Goal: Task Accomplishment & Management: Complete application form

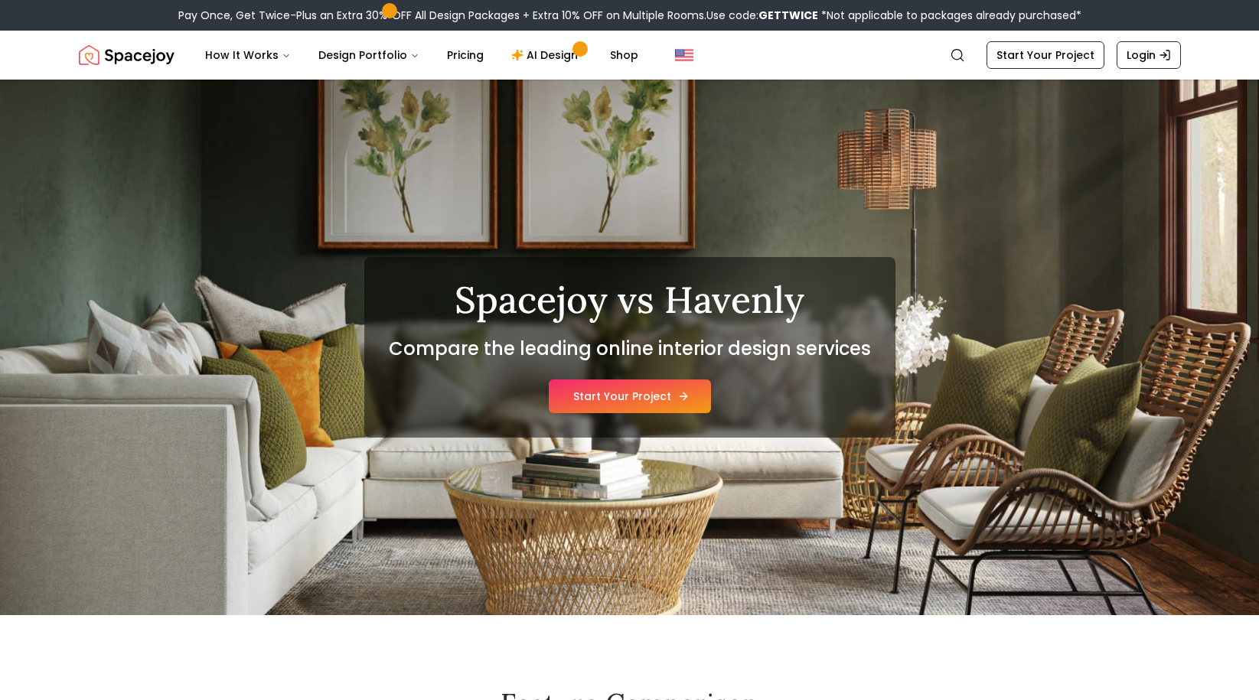
click at [661, 393] on link "Start Your Project" at bounding box center [630, 397] width 162 height 34
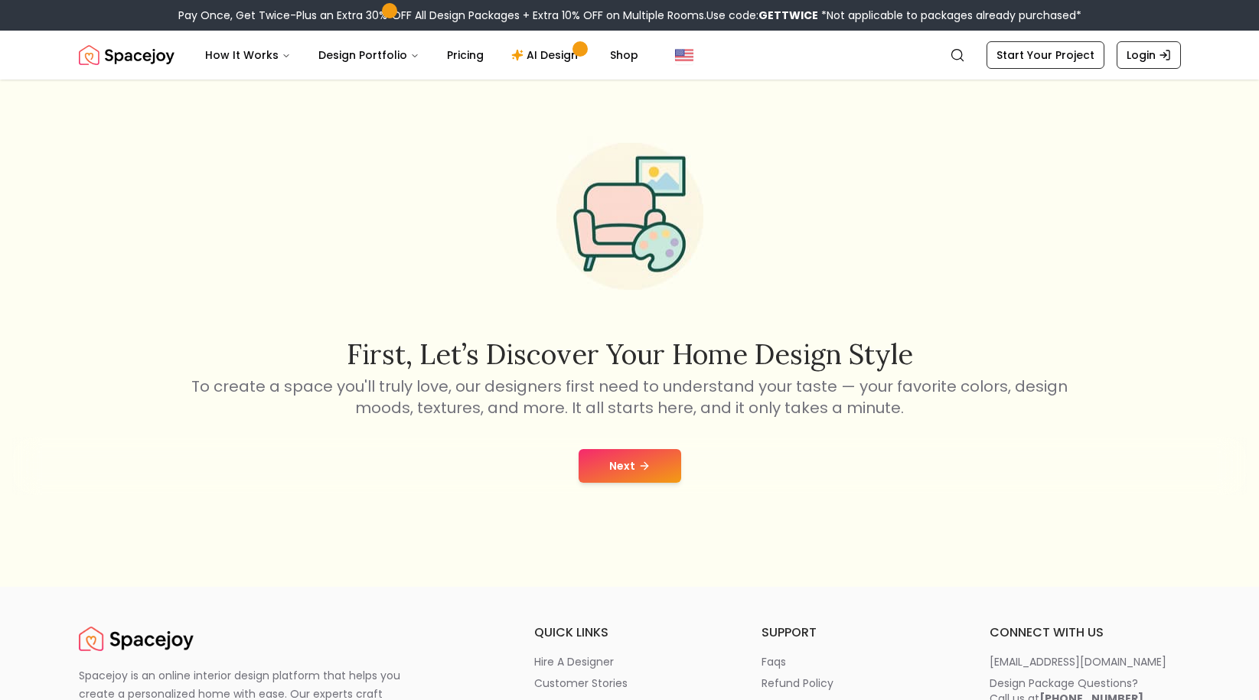
scroll to position [55, 0]
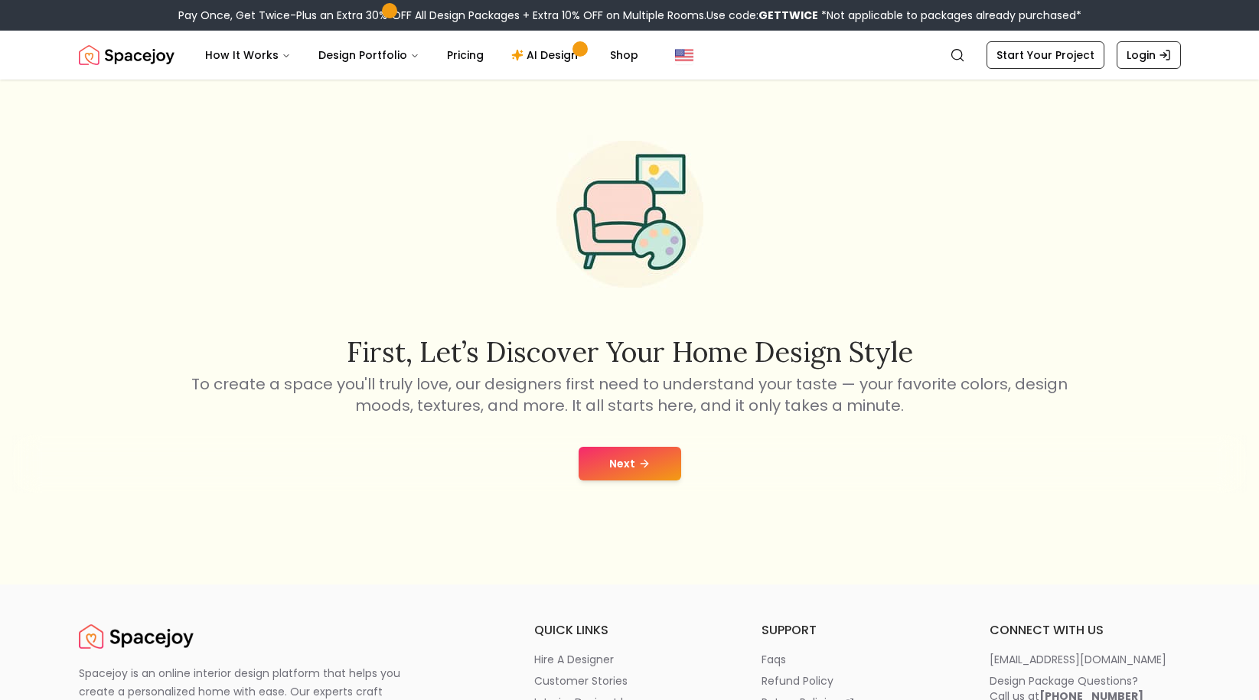
click at [605, 470] on button "Next" at bounding box center [630, 464] width 103 height 34
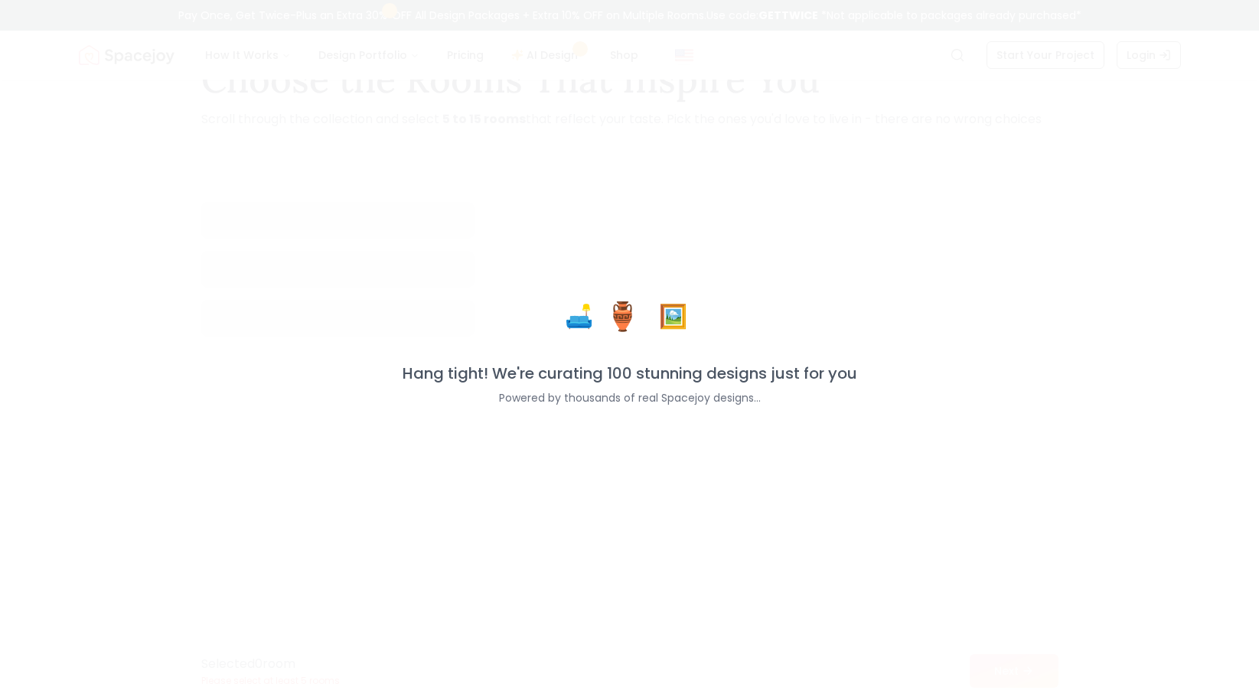
scroll to position [80, 0]
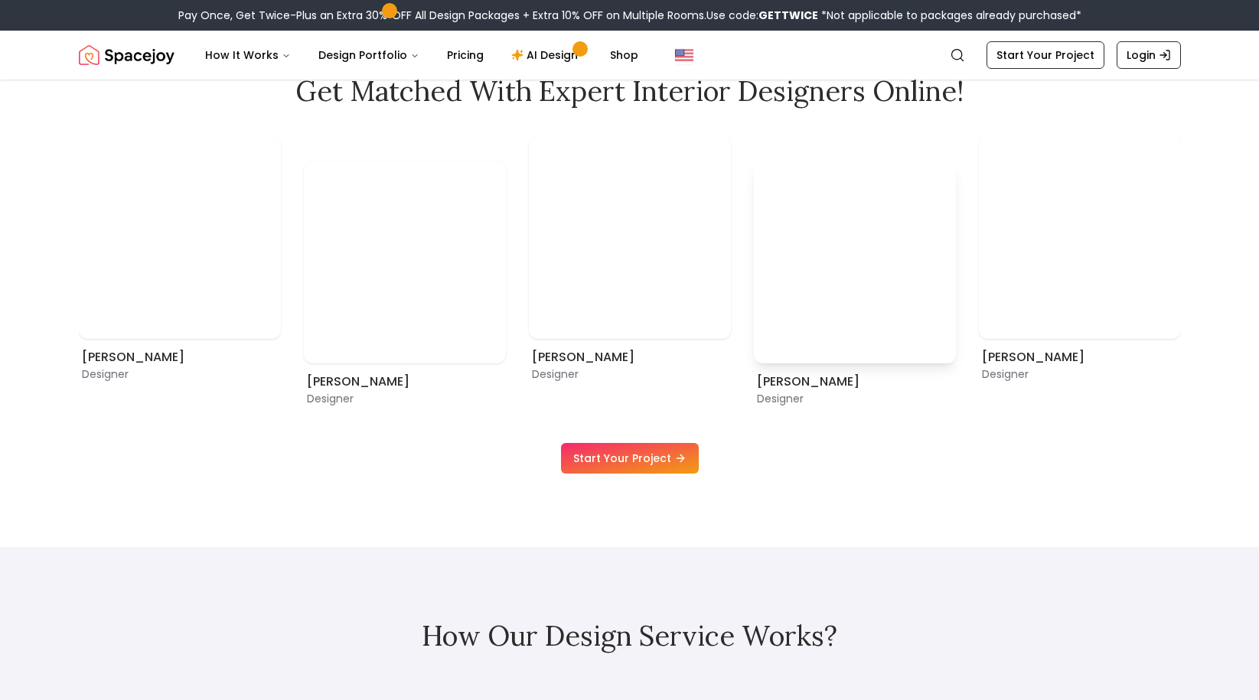
scroll to position [1055, 0]
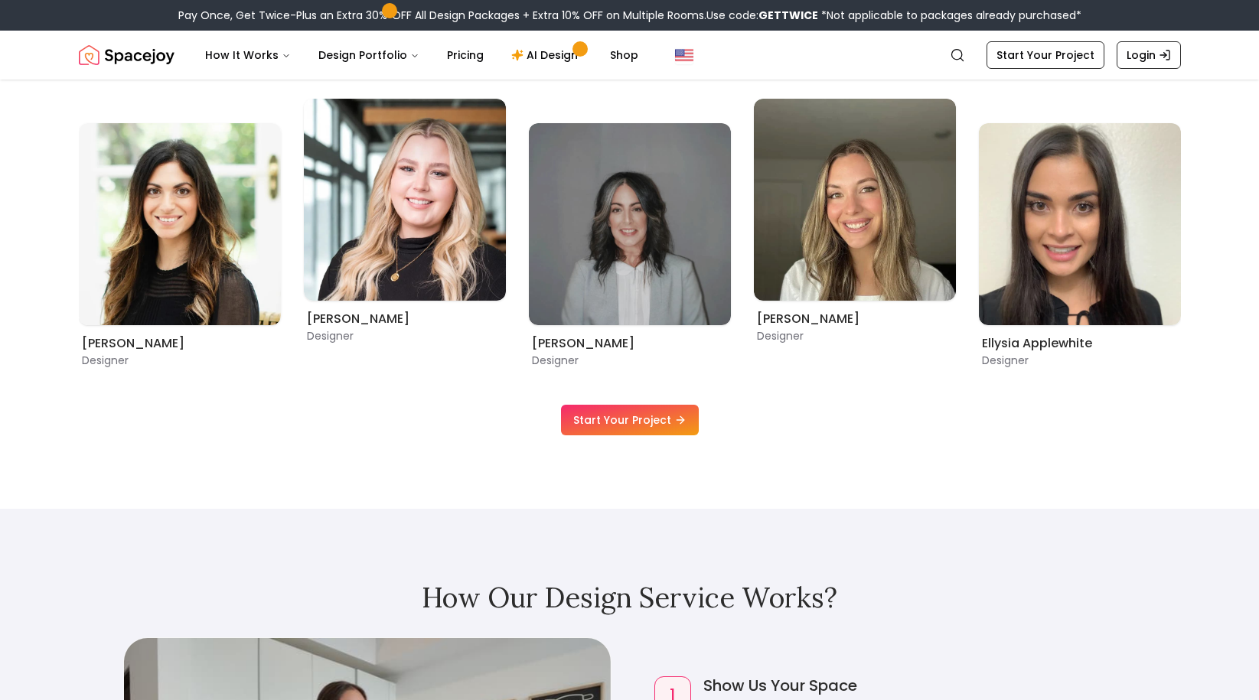
click at [629, 417] on link "Start Your Project" at bounding box center [630, 420] width 138 height 31
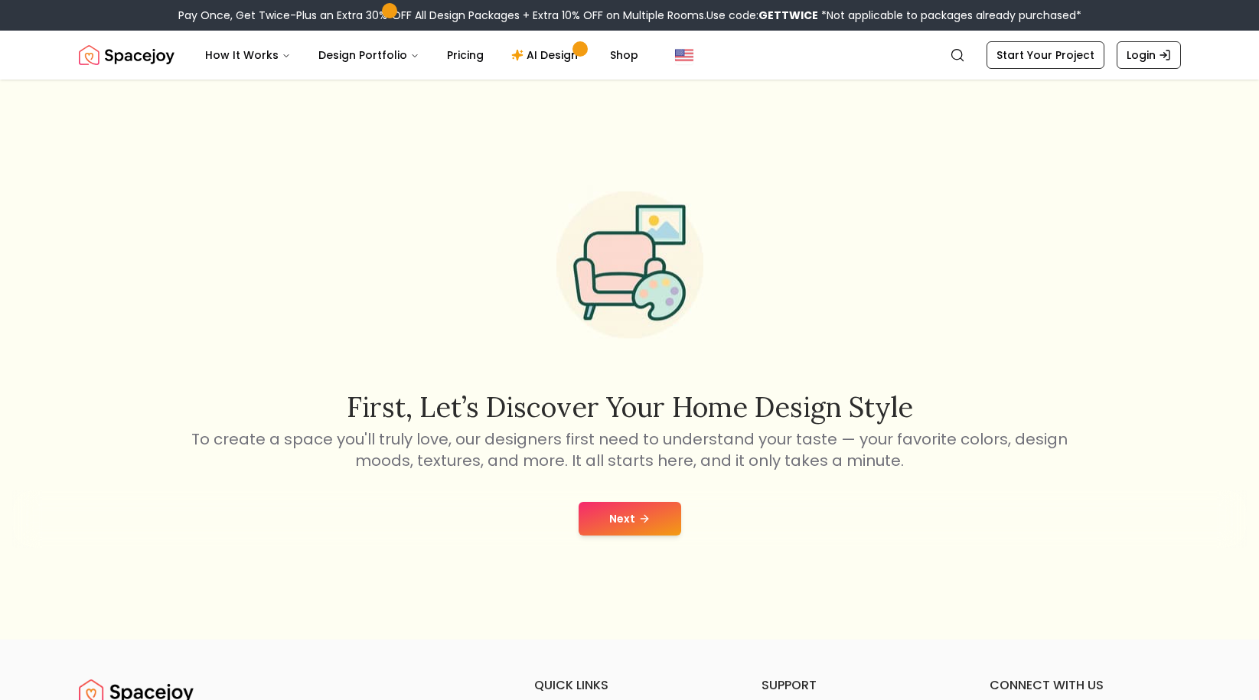
click at [638, 529] on button "Next" at bounding box center [630, 519] width 103 height 34
